Goal: Find specific page/section: Find specific page/section

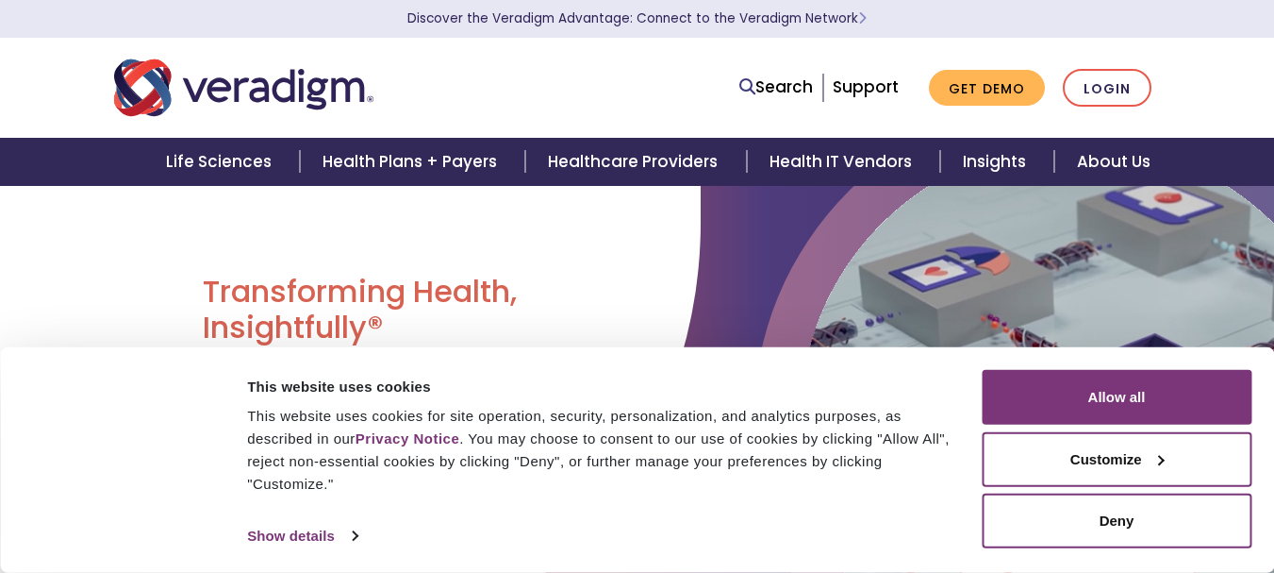
click at [34, 407] on div at bounding box center [122, 460] width 198 height 180
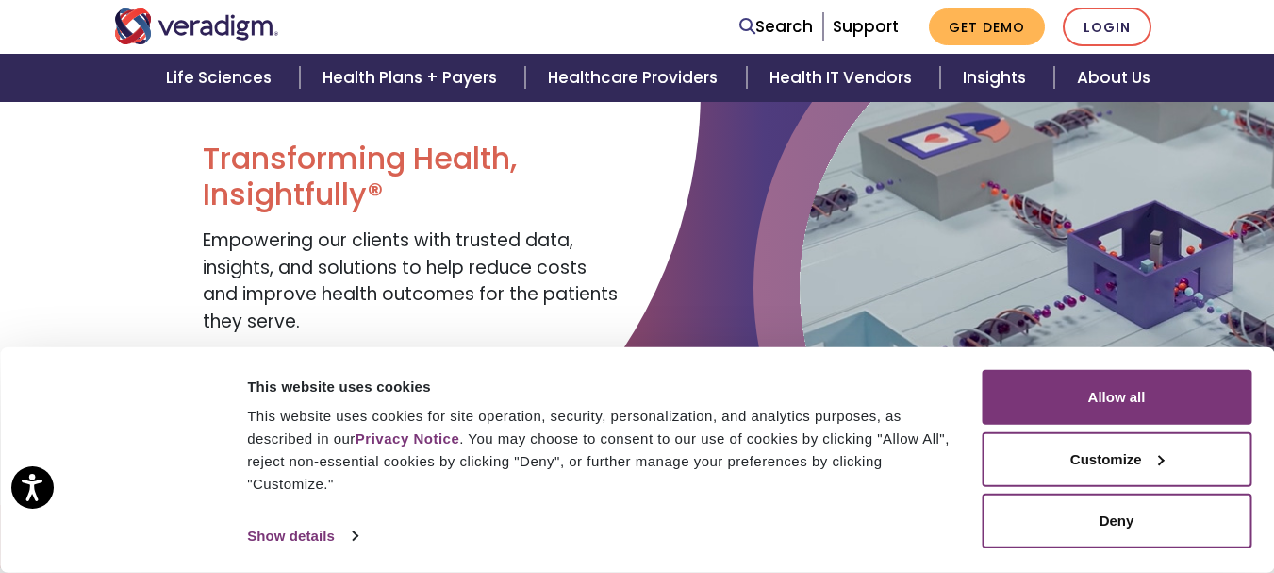
scroll to position [377, 0]
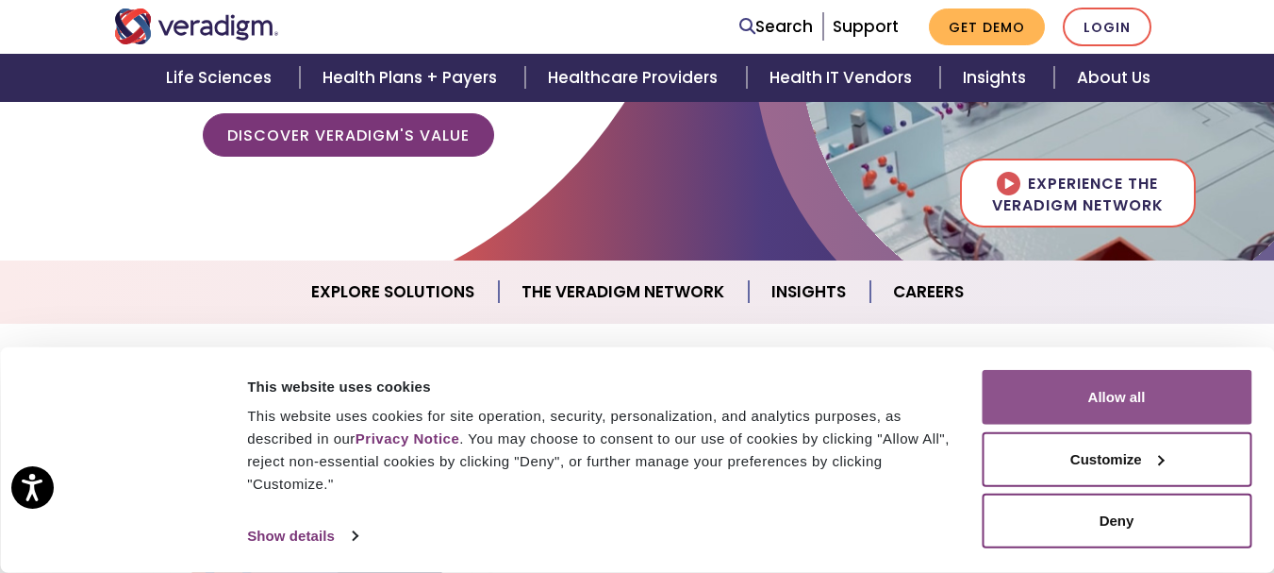
click at [1136, 404] on button "Allow all" at bounding box center [1117, 397] width 270 height 55
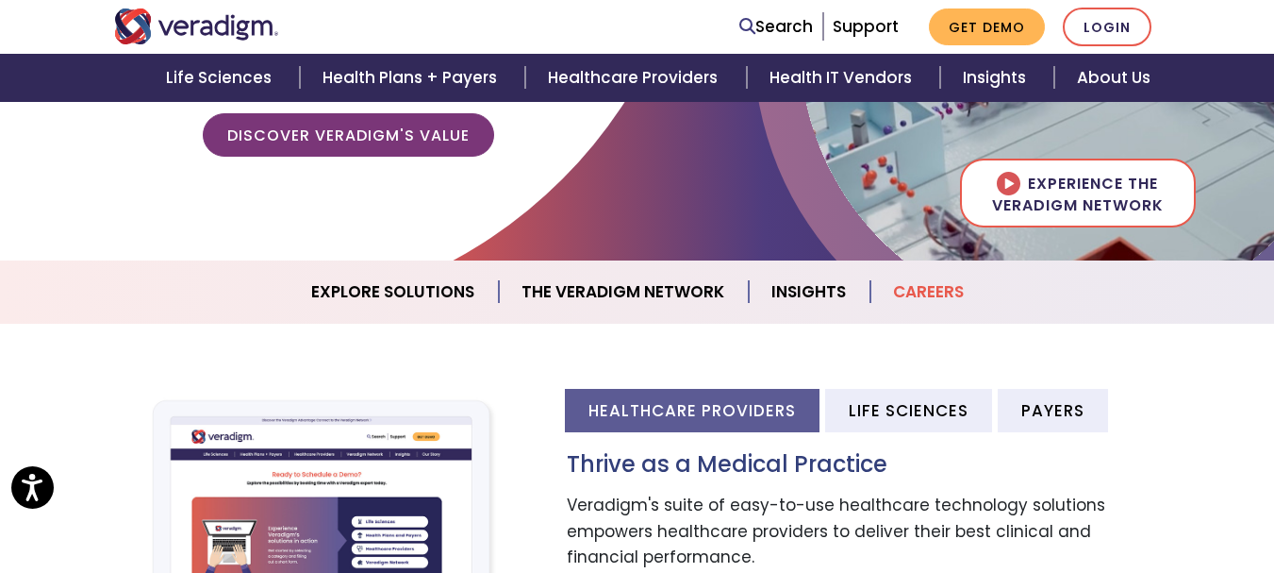
click at [927, 284] on link "Careers" at bounding box center [929, 292] width 116 height 48
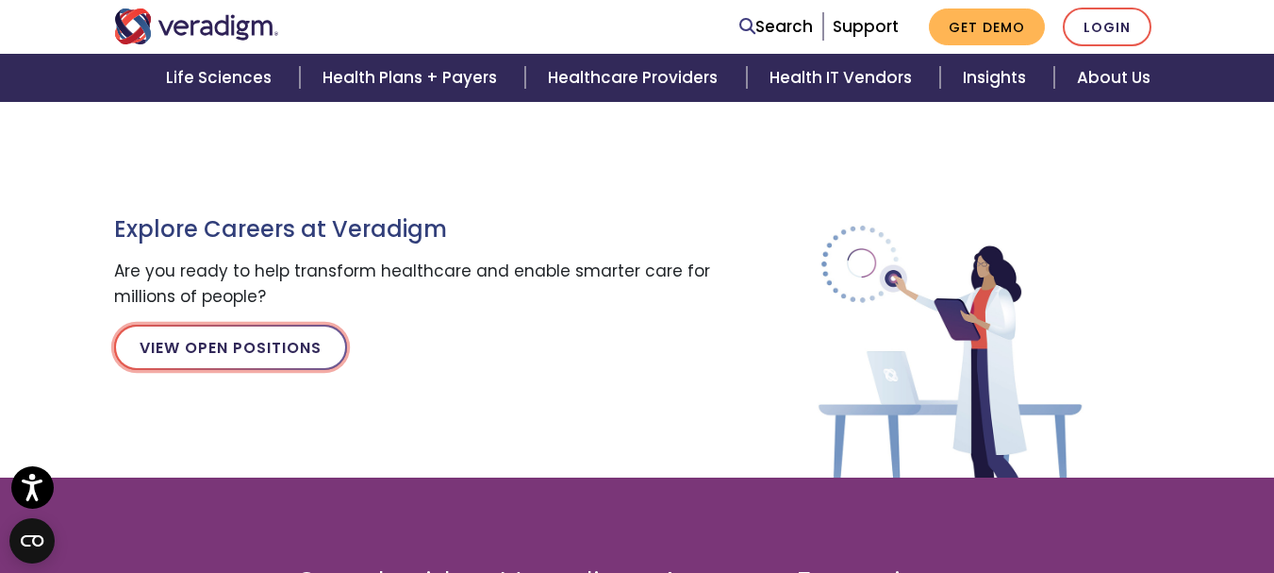
click at [288, 352] on link "View Open Positions" at bounding box center [230, 346] width 233 height 45
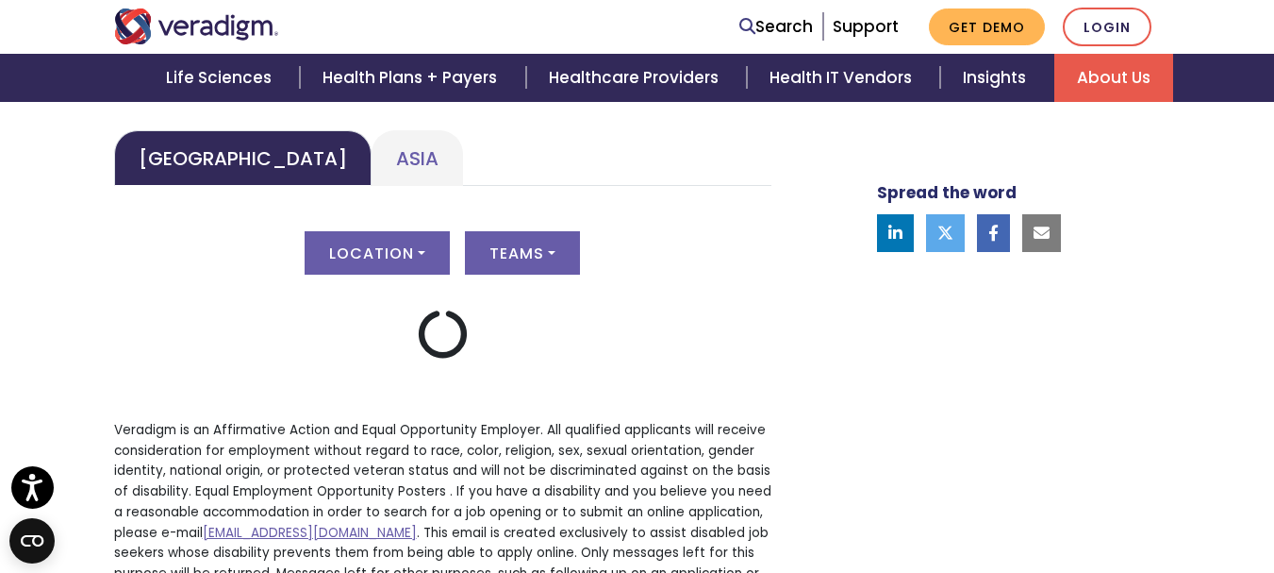
scroll to position [943, 0]
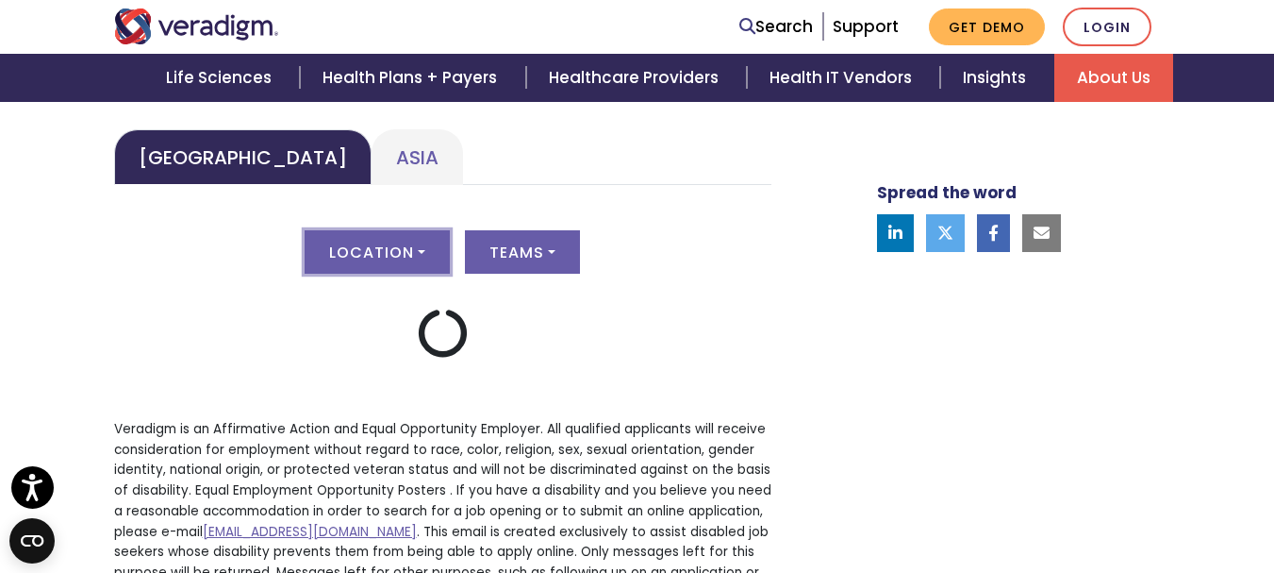
click at [443, 242] on button "Location" at bounding box center [377, 251] width 145 height 43
click at [604, 347] on div at bounding box center [442, 334] width 657 height 77
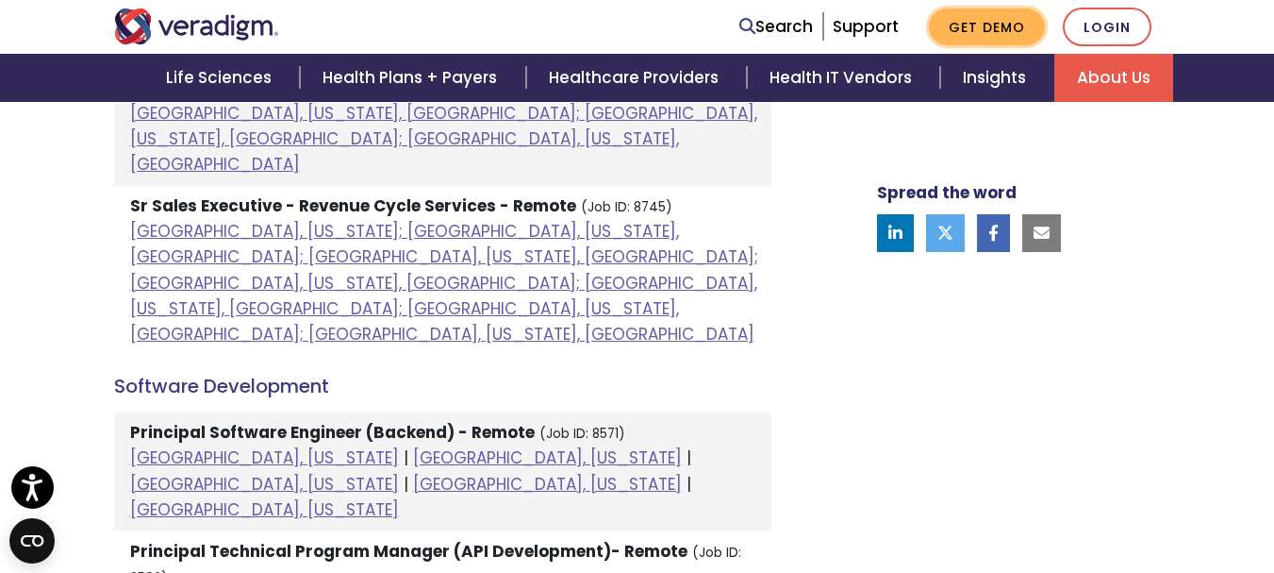
scroll to position [1846, 0]
